Goal: Task Accomplishment & Management: Register for event/course

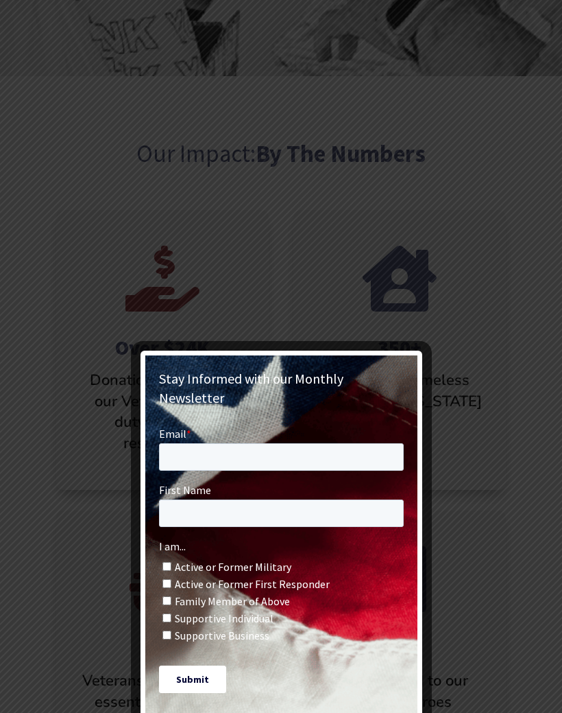
click at [508, 228] on div at bounding box center [281, 356] width 562 height 713
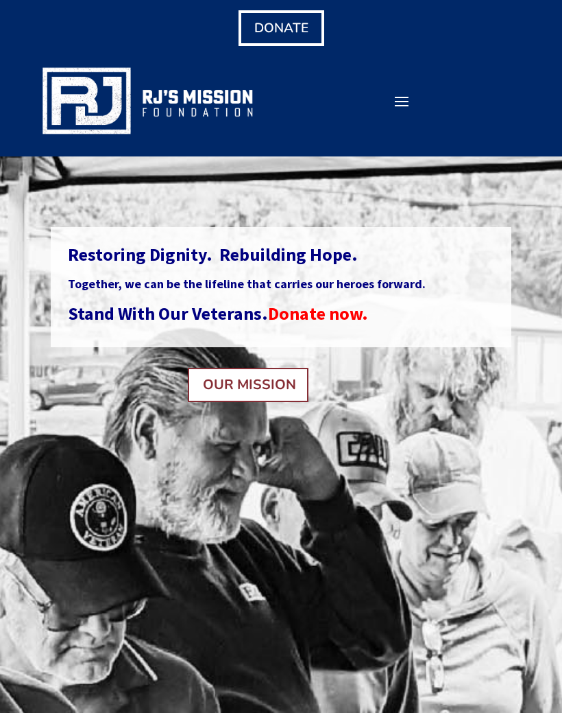
click at [458, 73] on div "Donate Volunteer Community Sponsorships Events Shop Blog Resources About Our Mi…" at bounding box center [281, 100] width 484 height 76
click at [399, 106] on span at bounding box center [402, 101] width 22 height 22
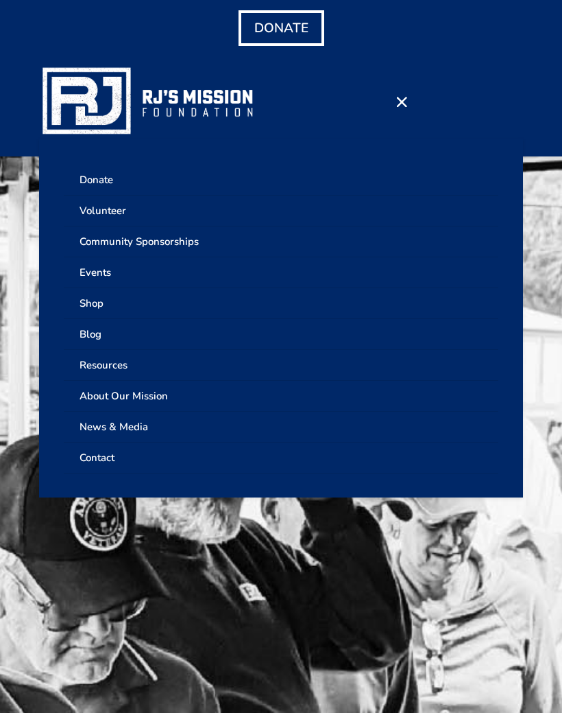
click at [83, 215] on link "Volunteer" at bounding box center [282, 210] width 436 height 31
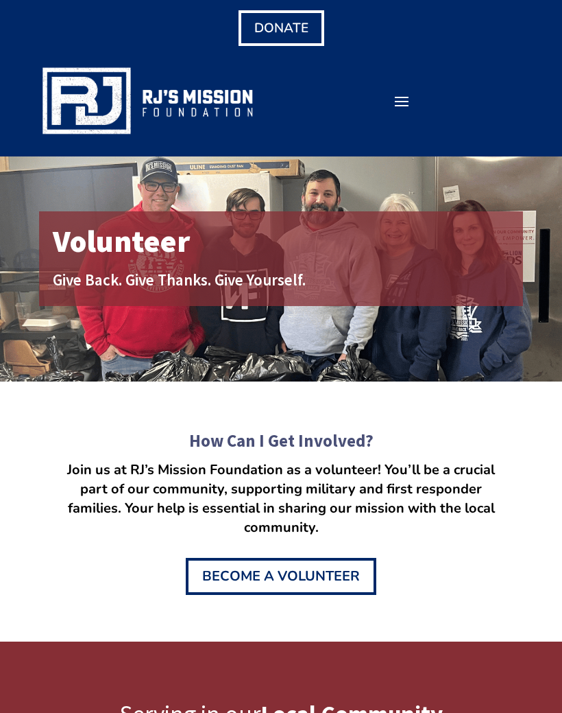
click at [29, 173] on div "Volunteer Give Back. Give Thanks. Give Yourself." at bounding box center [281, 268] width 562 height 225
click at [51, 396] on div "How Can I Get Involved? Join us at RJ’s Mission Foundation as a volunteer! You’…" at bounding box center [281, 511] width 562 height 261
click at [406, 98] on span at bounding box center [402, 101] width 22 height 22
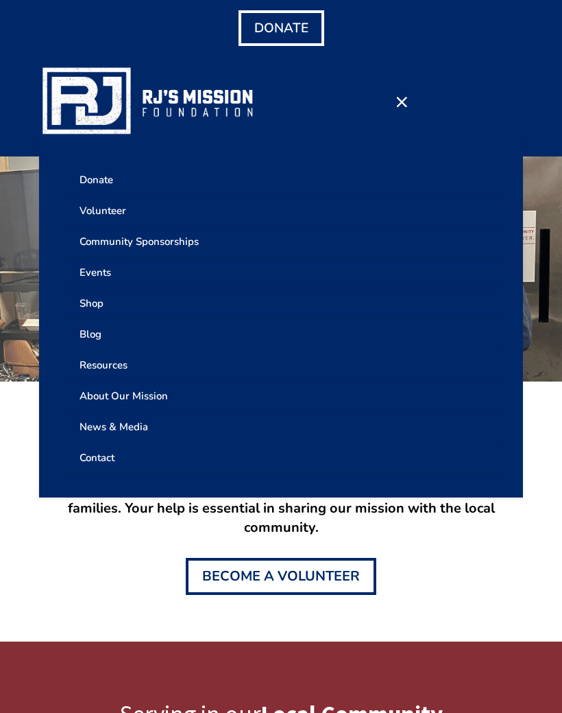
click at [92, 282] on link "Events" at bounding box center [282, 272] width 436 height 31
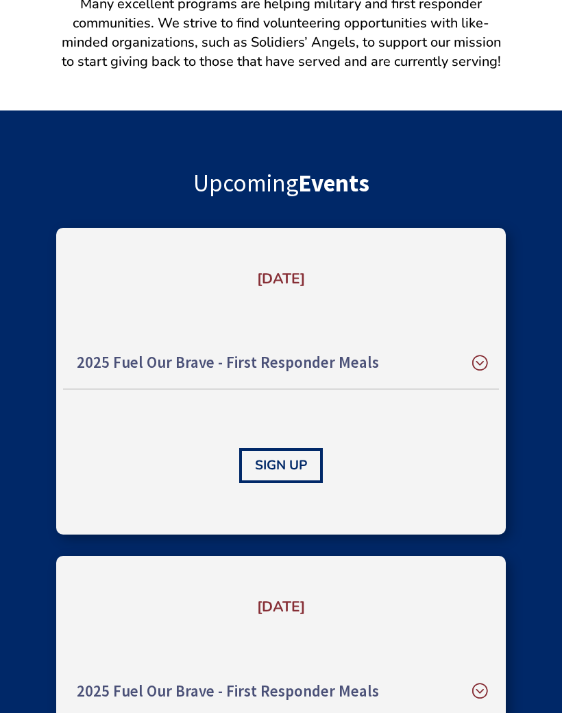
scroll to position [476, 0]
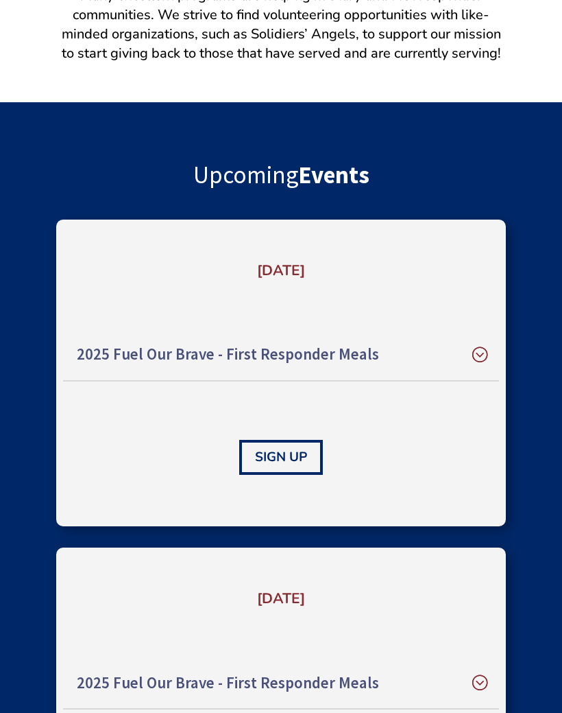
click at [477, 355] on h5 "2025 Fuel Our Brave - First Responder Meals" at bounding box center [281, 355] width 409 height 24
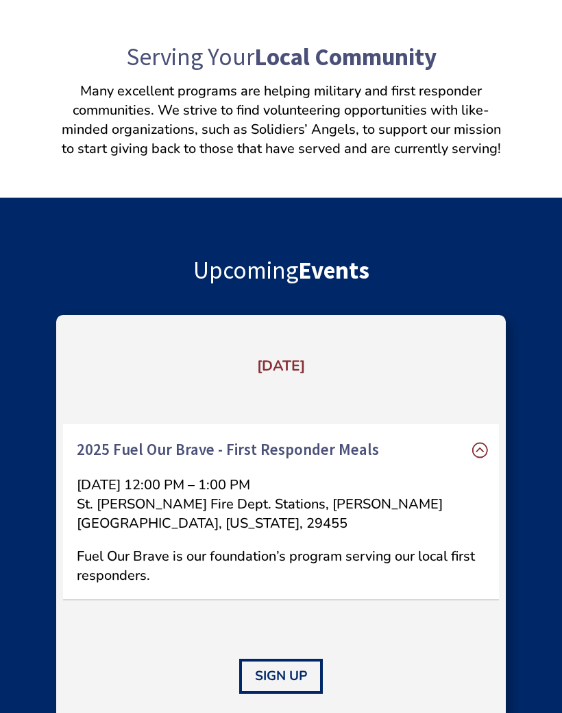
scroll to position [0, 0]
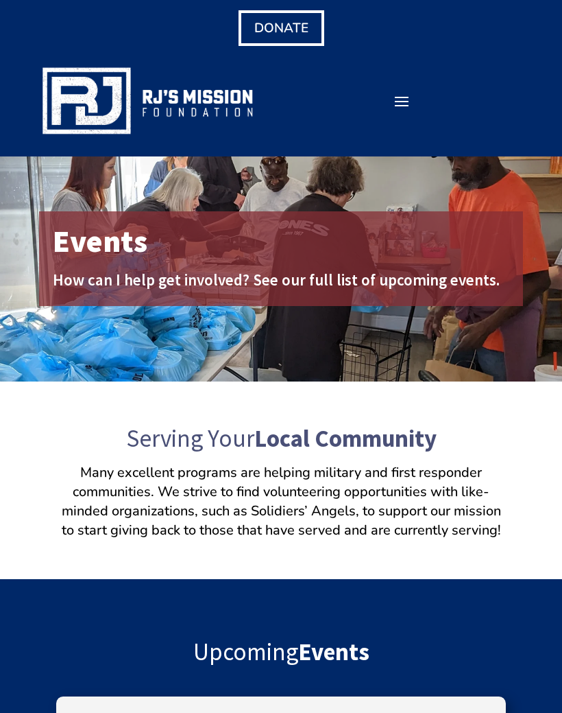
click at [395, 101] on span at bounding box center [402, 101] width 22 height 22
